Goal: Task Accomplishment & Management: Use online tool/utility

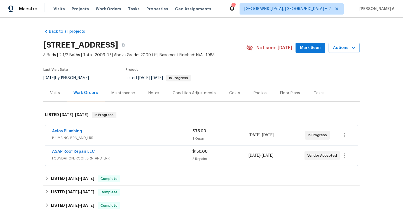
click at [161, 158] on span "FOUNDATION, ROOF, BRN_AND_LRR" at bounding box center [122, 159] width 140 height 6
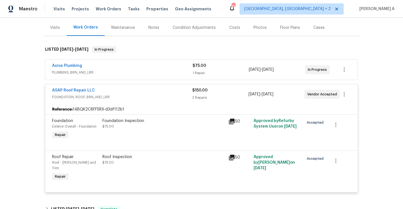
scroll to position [66, 0]
click at [155, 90] on div "ASAP Roof Repair LLC" at bounding box center [122, 90] width 140 height 7
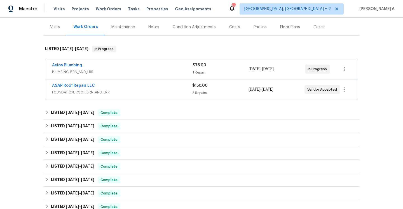
click at [148, 74] on span "PLUMBING, BRN_AND_LRR" at bounding box center [122, 72] width 141 height 6
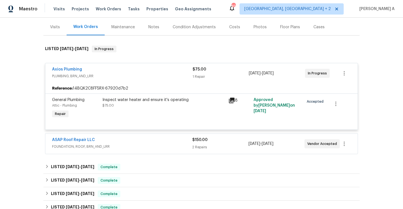
click at [148, 74] on span "PLUMBING, BRN_AND_LRR" at bounding box center [122, 76] width 141 height 6
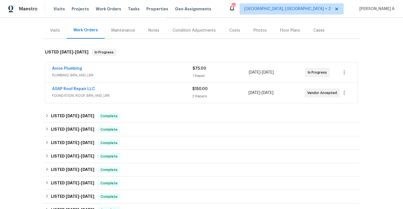
scroll to position [0, 0]
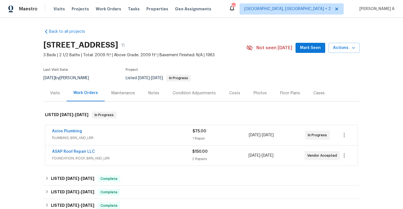
click at [59, 92] on div "Visits" at bounding box center [55, 93] width 10 height 6
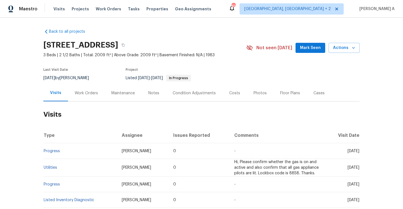
click at [86, 89] on div "Work Orders" at bounding box center [86, 93] width 37 height 17
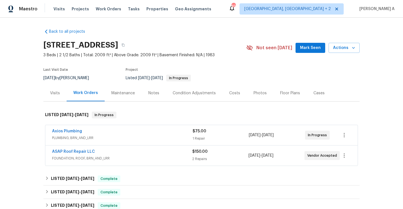
click at [56, 85] on div "Visits" at bounding box center [54, 93] width 23 height 17
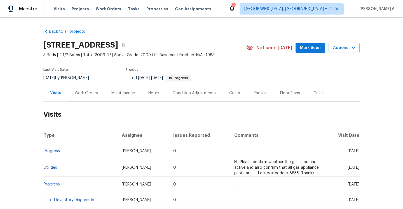
click at [84, 100] on div "Work Orders" at bounding box center [86, 93] width 37 height 17
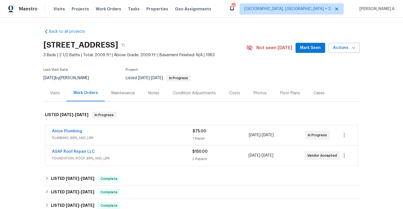
click at [59, 95] on div "Visits" at bounding box center [55, 93] width 10 height 6
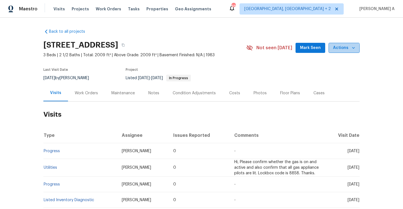
click at [340, 51] on span "Actions" at bounding box center [344, 48] width 22 height 7
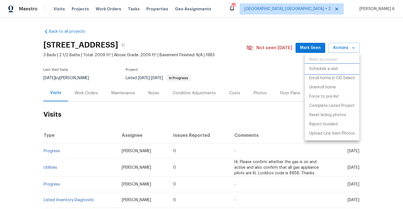
click at [338, 70] on p "Schedule a visit" at bounding box center [323, 69] width 29 height 6
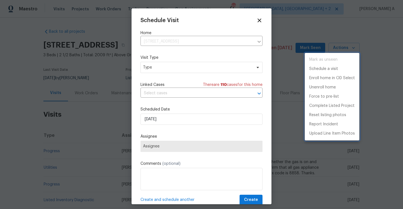
click at [199, 66] on div at bounding box center [201, 104] width 403 height 209
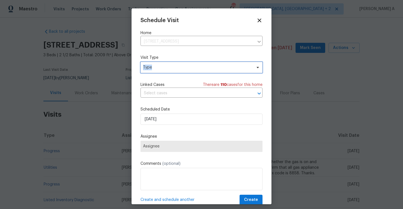
click at [199, 66] on span "Type" at bounding box center [197, 68] width 109 height 6
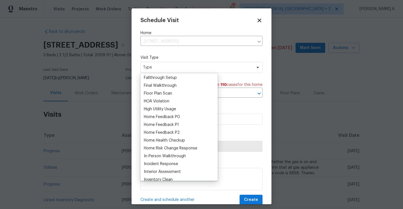
scroll to position [143, 0]
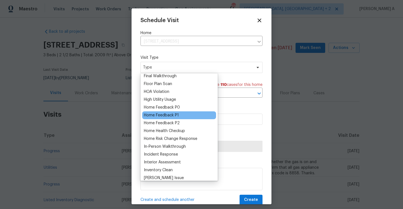
click at [172, 114] on div "Home Feedback P1" at bounding box center [161, 116] width 35 height 6
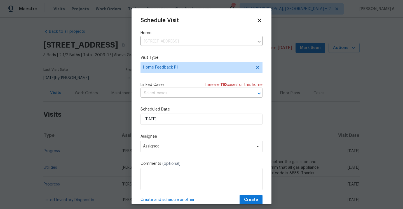
click at [168, 98] on input "text" at bounding box center [194, 93] width 106 height 9
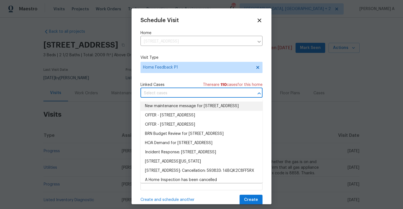
click at [170, 107] on li "New maintenance message for [STREET_ADDRESS]" at bounding box center [202, 106] width 122 height 9
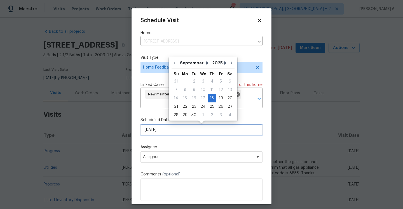
click at [170, 125] on input "[DATE]" at bounding box center [202, 129] width 122 height 11
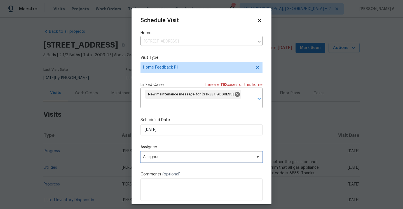
click at [179, 157] on span "Assignee" at bounding box center [198, 157] width 110 height 4
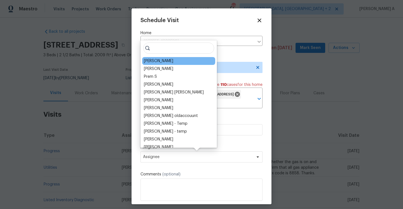
click at [156, 62] on div "[PERSON_NAME]" at bounding box center [158, 61] width 29 height 6
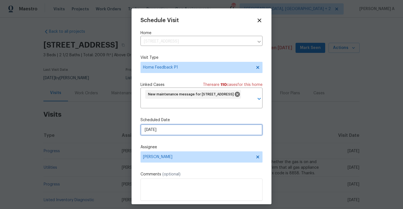
click at [177, 128] on input "[DATE]" at bounding box center [202, 129] width 122 height 11
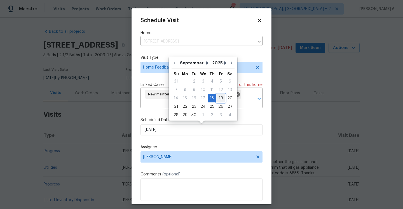
click at [220, 96] on div "19" at bounding box center [220, 98] width 9 height 8
type input "[DATE]"
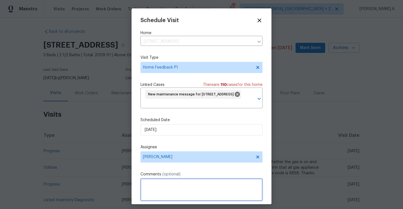
click at [167, 182] on textarea at bounding box center [202, 190] width 122 height 22
type textarea "T"
paste textarea "The master bathroom balcony door was open when I arrived. I closed it, but I do…"
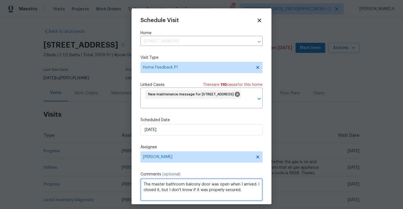
click at [143, 185] on textarea "The master bathroom balcony door was open when I arrived. I closed it, but I do…" at bounding box center [202, 190] width 122 height 22
click at [210, 195] on textarea "Cleaning TP: The master bathroom balcony door was open when I arrived. I closed…" at bounding box center [202, 190] width 122 height 22
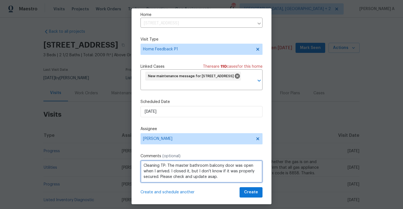
type textarea "Cleaning TP: The master bathroom balcony door was open when I arrived. I closed…"
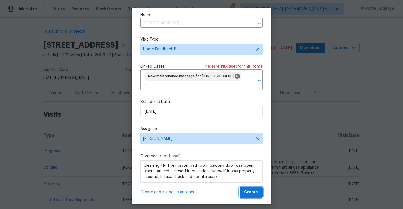
click at [246, 194] on span "Create" at bounding box center [251, 192] width 14 height 7
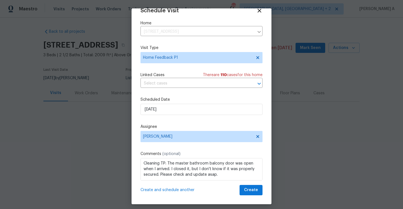
scroll to position [10, 0]
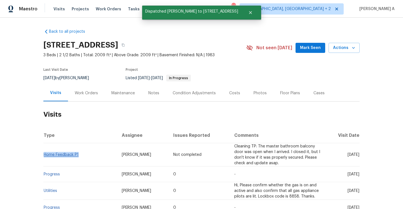
drag, startPoint x: 83, startPoint y: 156, endPoint x: 44, endPoint y: 155, distance: 38.6
click at [44, 155] on td "Home Feedback P1" at bounding box center [80, 154] width 74 height 23
copy link "Home Feedback P1"
